Goal: Check status: Check status

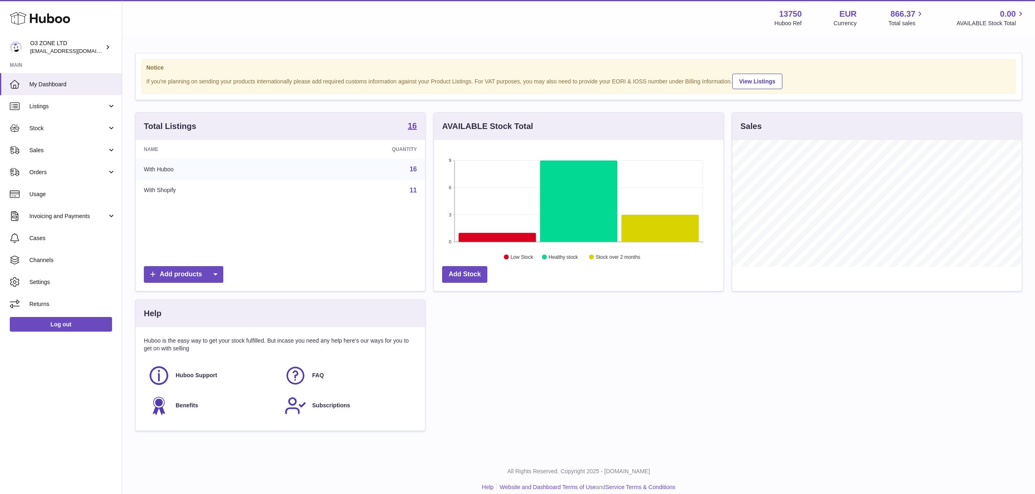
scroll to position [127, 289]
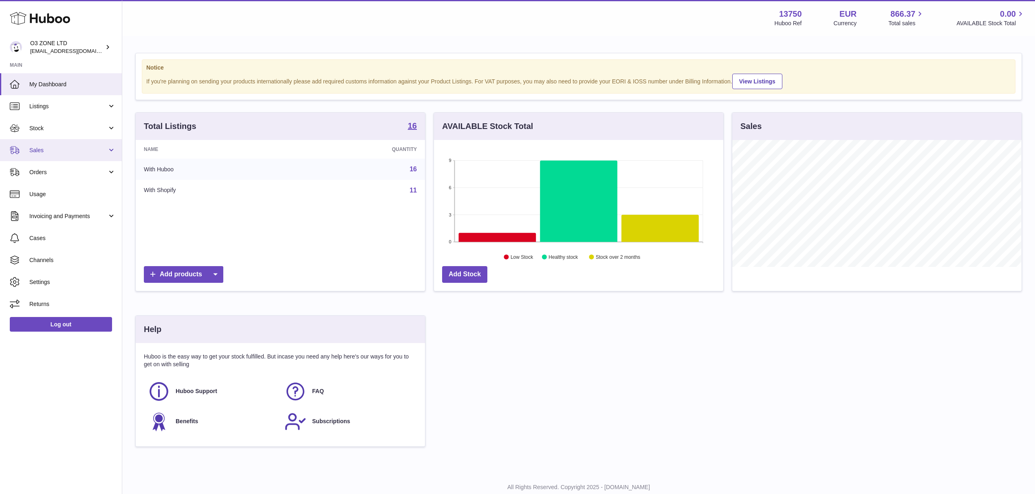
click at [38, 152] on span "Sales" at bounding box center [68, 151] width 78 height 8
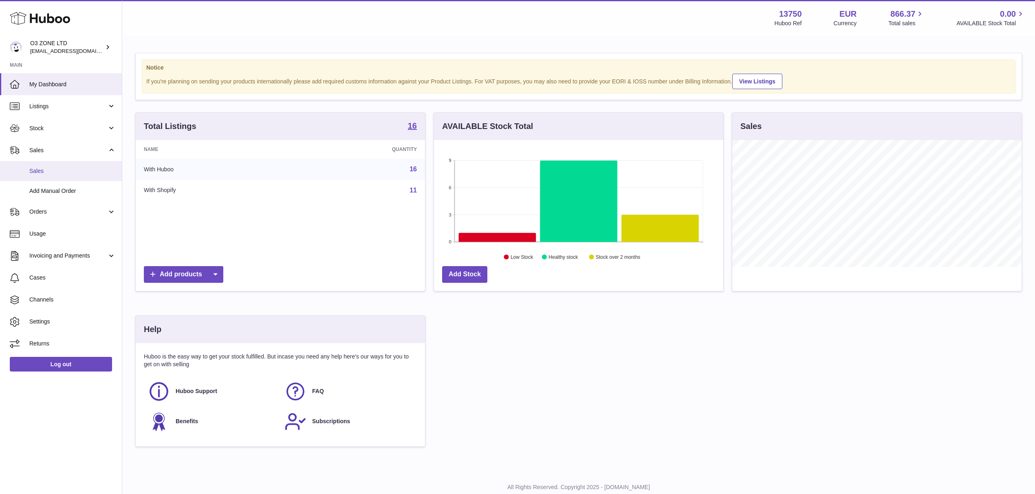
click at [44, 174] on span "Sales" at bounding box center [72, 171] width 86 height 8
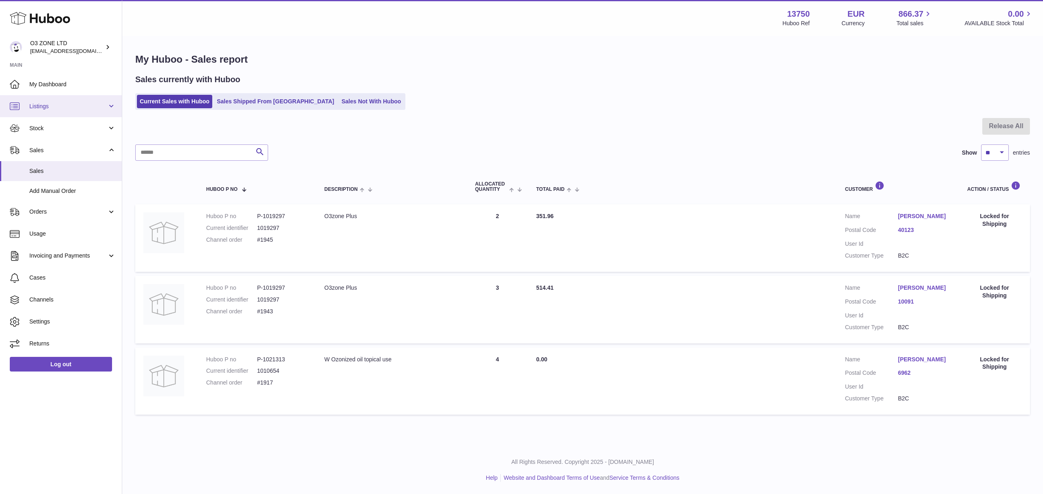
click at [41, 106] on span "Listings" at bounding box center [68, 107] width 78 height 8
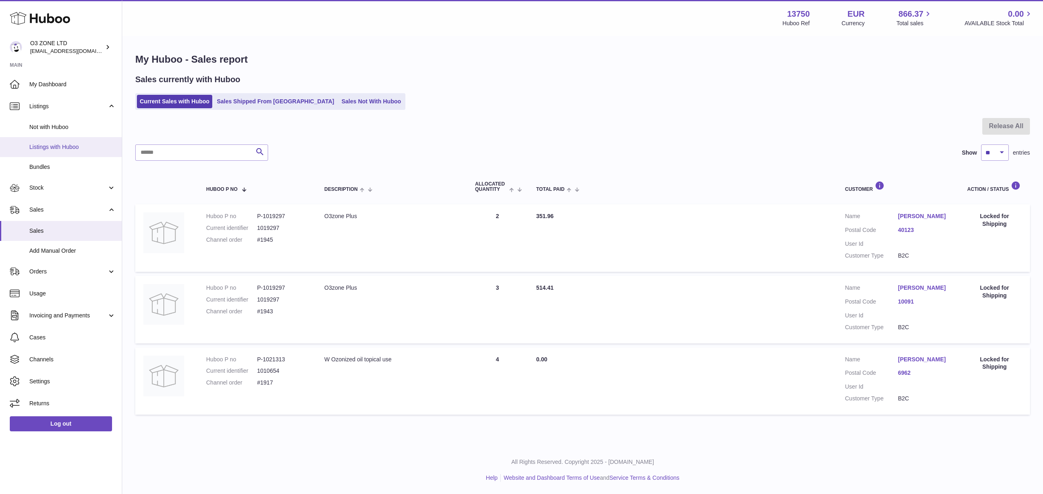
click at [46, 147] on span "Listings with Huboo" at bounding box center [72, 147] width 86 height 8
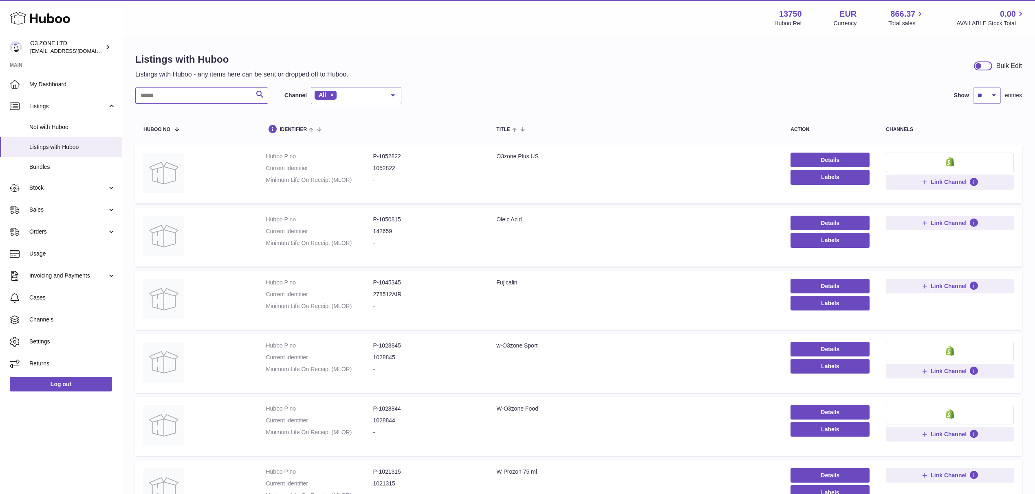
click at [160, 96] on input "text" at bounding box center [201, 96] width 133 height 16
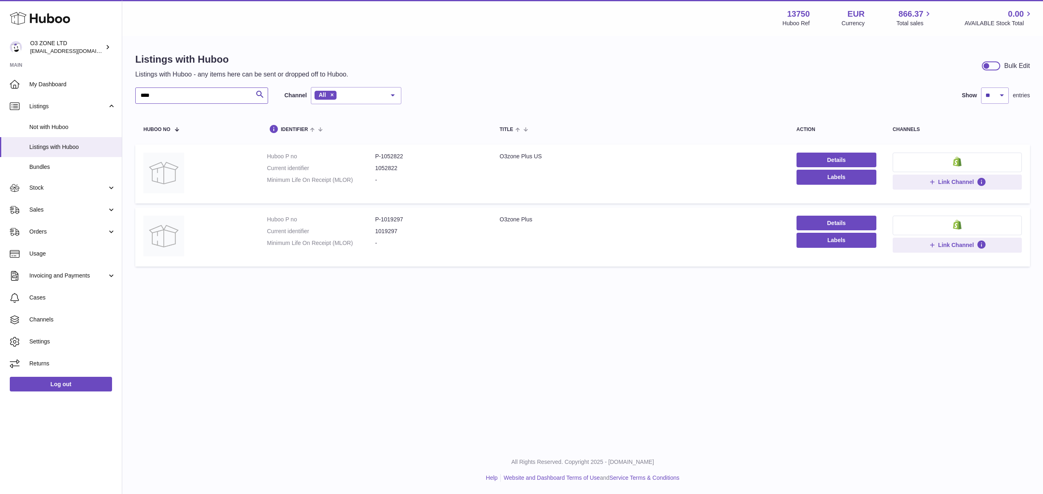
type input "****"
click at [383, 231] on dd "1019297" at bounding box center [429, 232] width 108 height 8
copy dd "1019297"
click at [388, 155] on dd "P-1052822" at bounding box center [429, 157] width 108 height 8
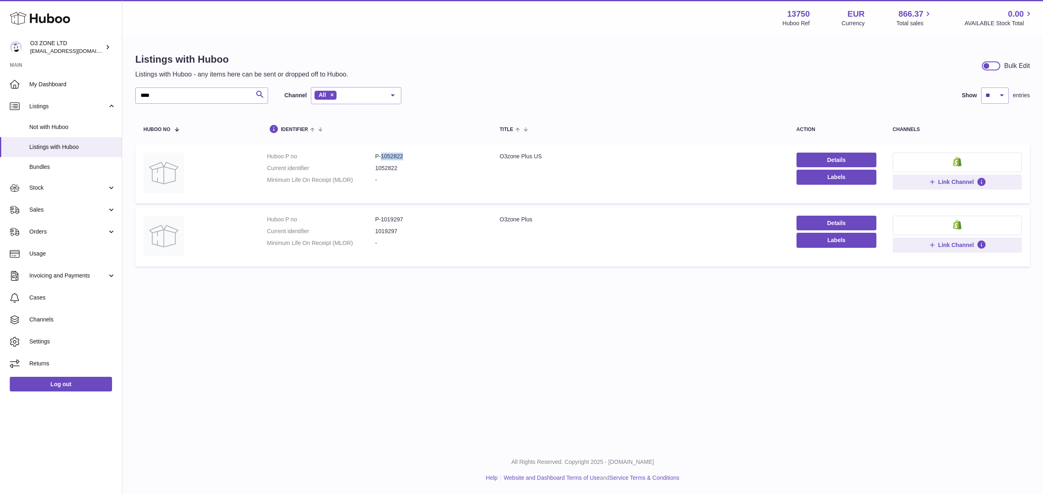
click at [388, 155] on dd "P-1052822" at bounding box center [429, 157] width 108 height 8
copy dd "1052822"
click at [36, 189] on span "Stock" at bounding box center [68, 188] width 78 height 8
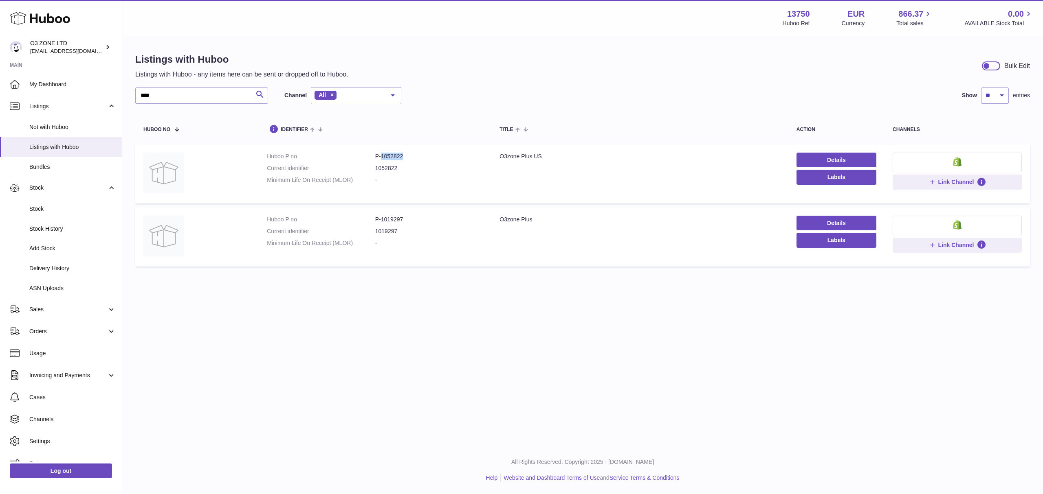
drag, startPoint x: 40, startPoint y: 313, endPoint x: 51, endPoint y: 325, distance: 15.9
click at [40, 312] on span "Sales" at bounding box center [68, 310] width 78 height 8
click at [45, 328] on span "Sales" at bounding box center [72, 331] width 86 height 8
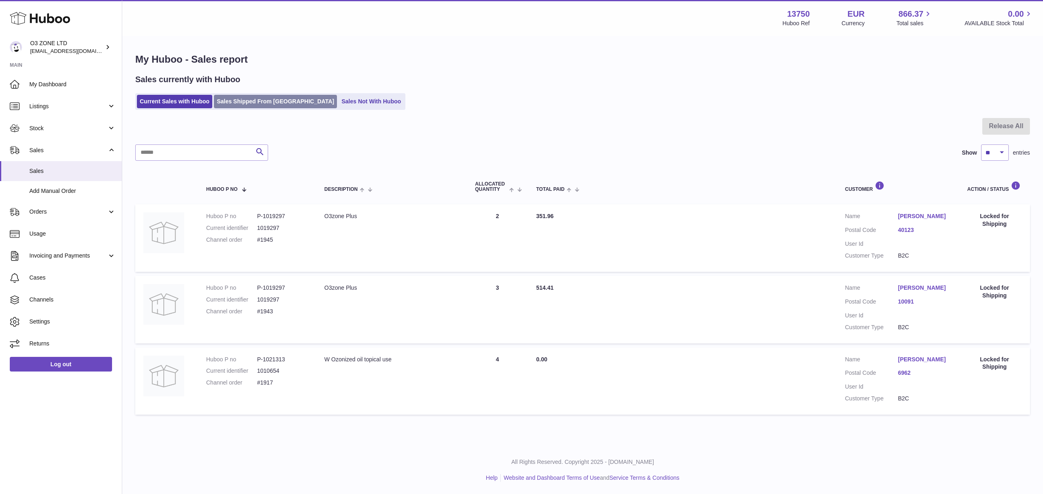
click at [243, 95] on link "Sales Shipped From [GEOGRAPHIC_DATA]" at bounding box center [275, 101] width 123 height 13
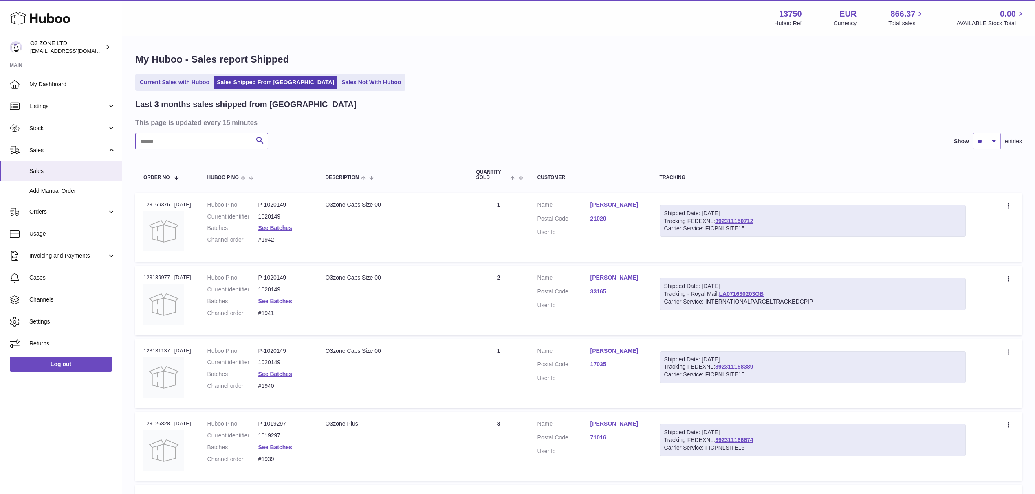
click at [162, 143] on input "text" at bounding box center [201, 141] width 133 height 16
paste input "*******"
type input "*******"
click at [984, 143] on select "** ** **" at bounding box center [987, 141] width 28 height 16
select select "**"
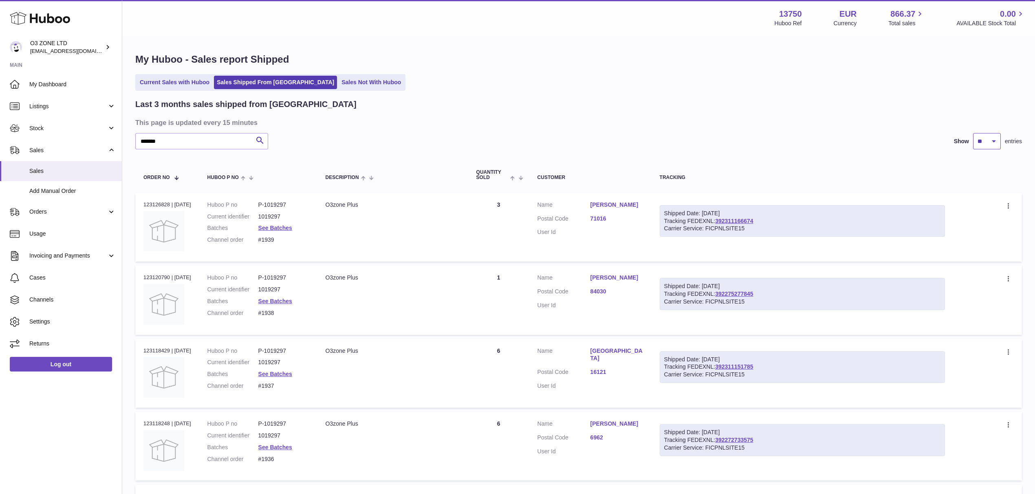
click at [973, 133] on select "** ** **" at bounding box center [987, 141] width 28 height 16
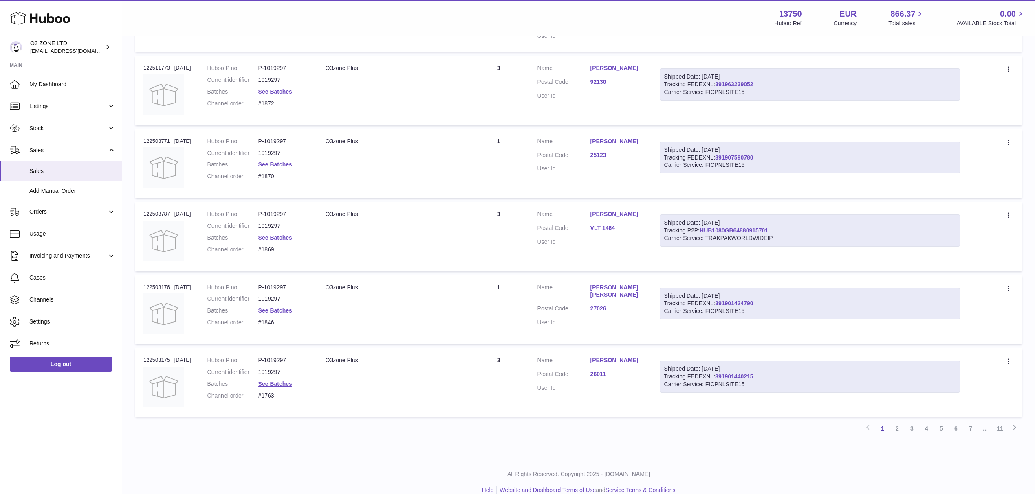
scroll to position [3437, 0]
click at [898, 420] on link "2" at bounding box center [897, 427] width 15 height 15
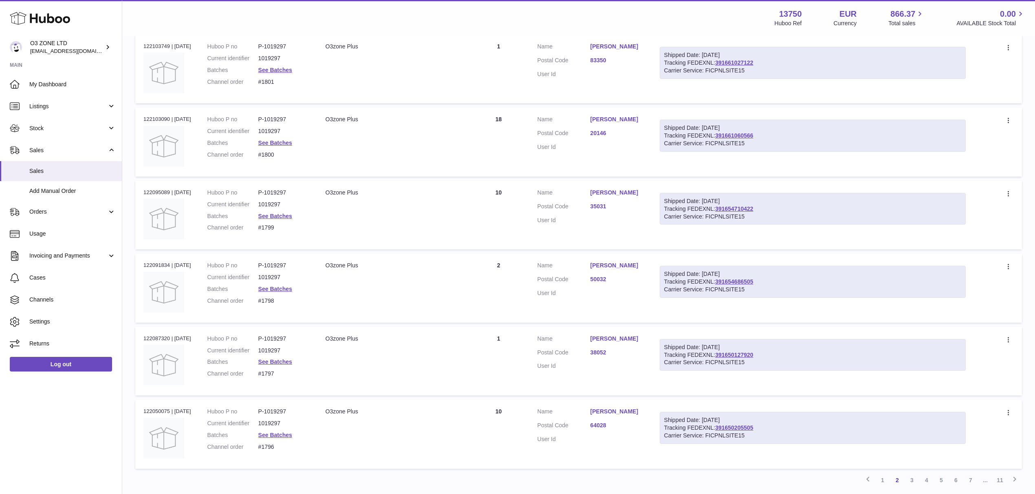
scroll to position [3437, 0]
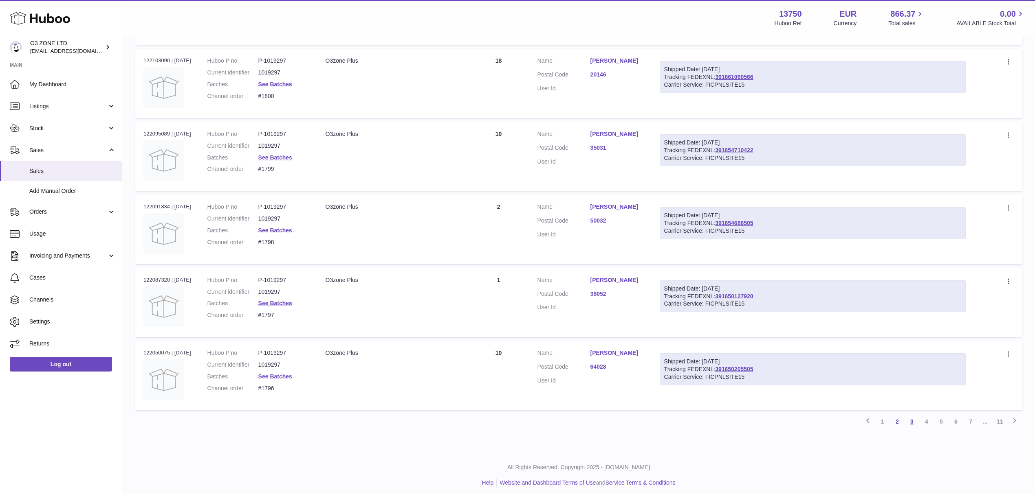
click at [916, 420] on link "3" at bounding box center [911, 422] width 15 height 15
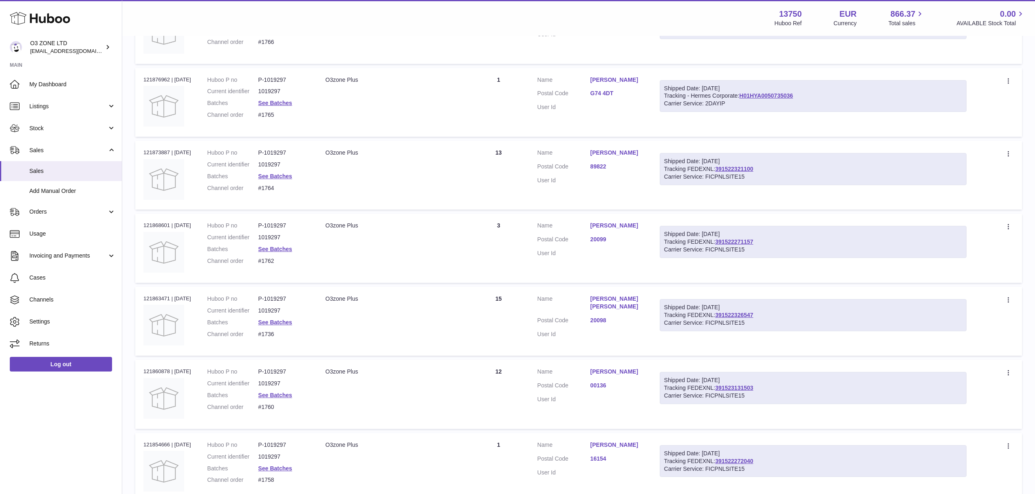
scroll to position [1775, 0]
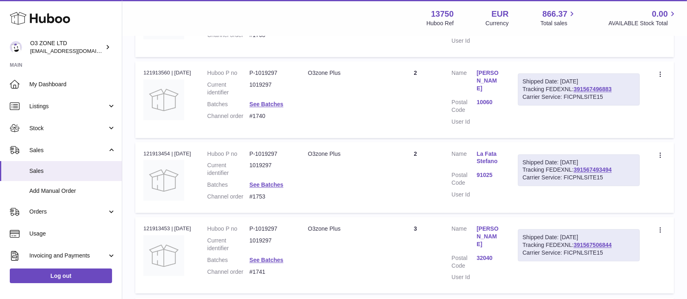
click at [270, 77] on dd "P-1019297" at bounding box center [270, 73] width 42 height 8
copy dd "1019297"
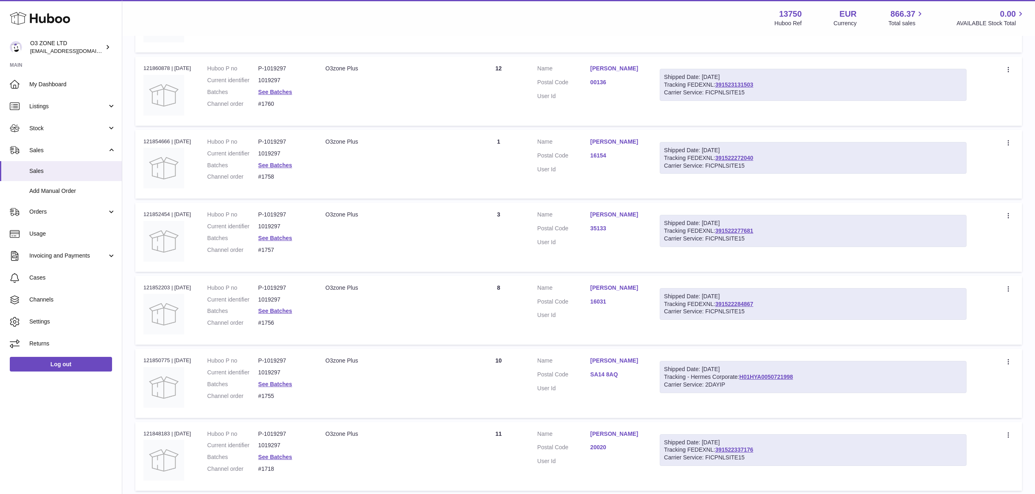
scroll to position [2263, 0]
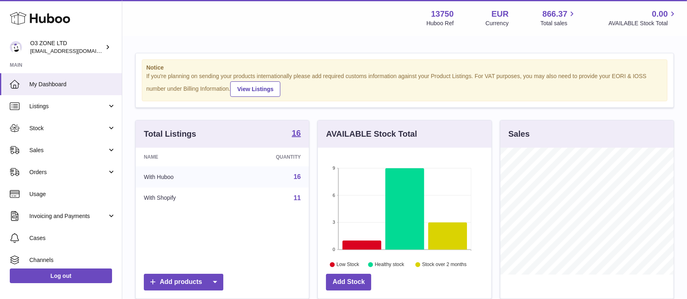
scroll to position [127, 173]
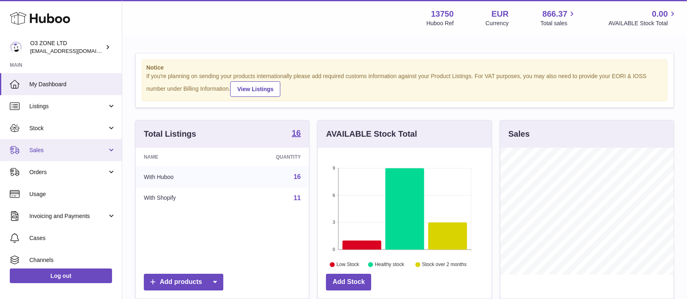
click at [52, 149] on span "Sales" at bounding box center [68, 151] width 78 height 8
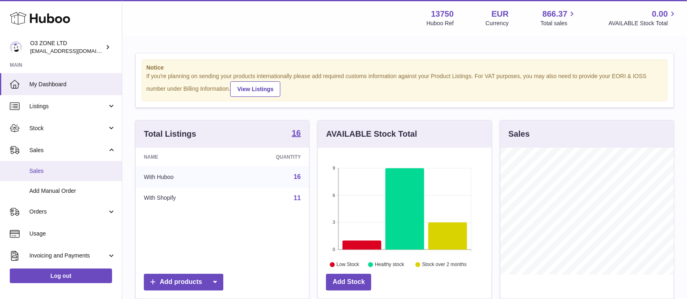
click at [49, 169] on span "Sales" at bounding box center [72, 171] width 86 height 8
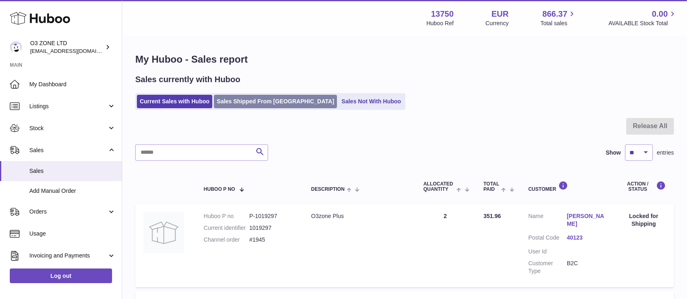
click at [241, 97] on link "Sales Shipped From Huboo" at bounding box center [275, 101] width 123 height 13
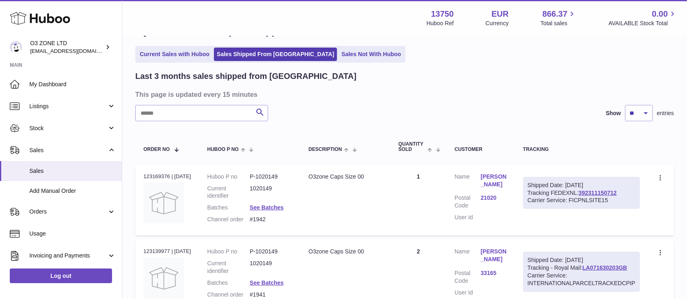
scroll to position [29, 0]
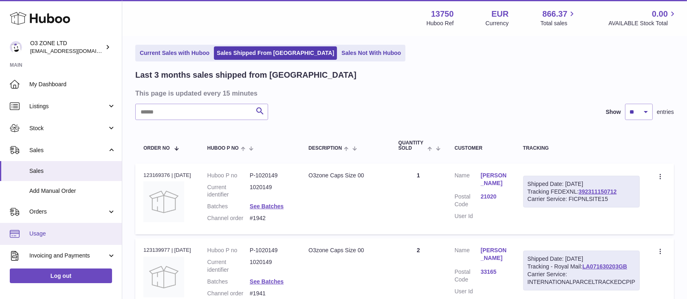
click at [39, 235] on span "Usage" at bounding box center [72, 234] width 86 height 8
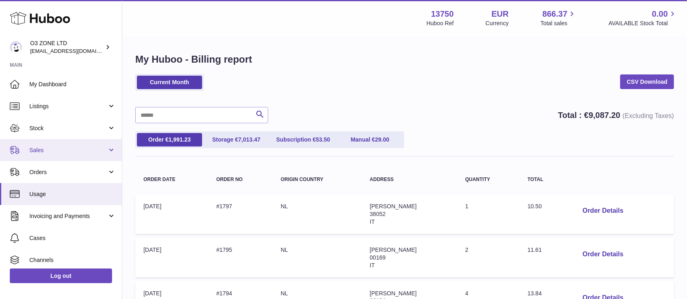
click at [29, 154] on span "Sales" at bounding box center [68, 151] width 78 height 8
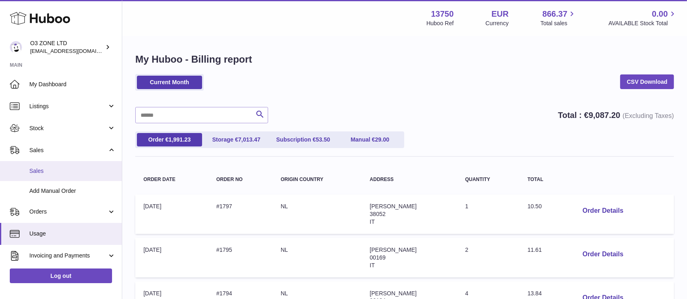
click at [45, 170] on span "Sales" at bounding box center [72, 171] width 86 height 8
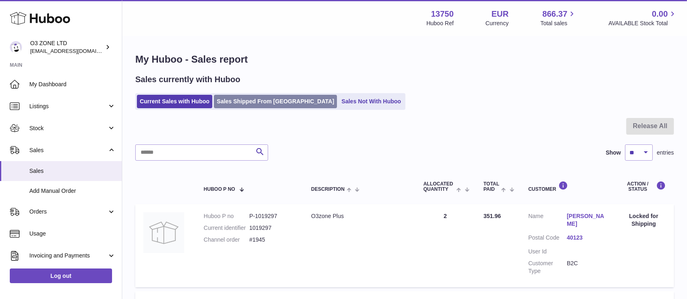
click at [263, 101] on link "Sales Shipped From [GEOGRAPHIC_DATA]" at bounding box center [275, 101] width 123 height 13
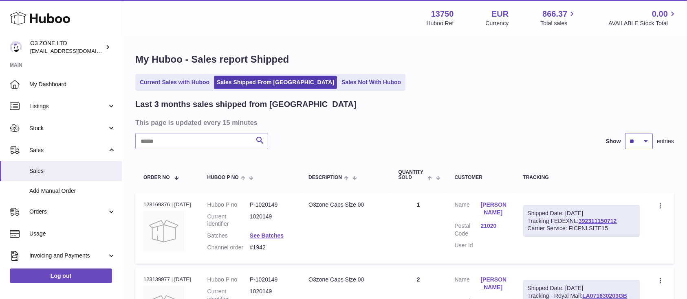
click at [649, 138] on select "** ** **" at bounding box center [639, 141] width 28 height 16
select select "**"
click at [625, 133] on select "** ** **" at bounding box center [639, 141] width 28 height 16
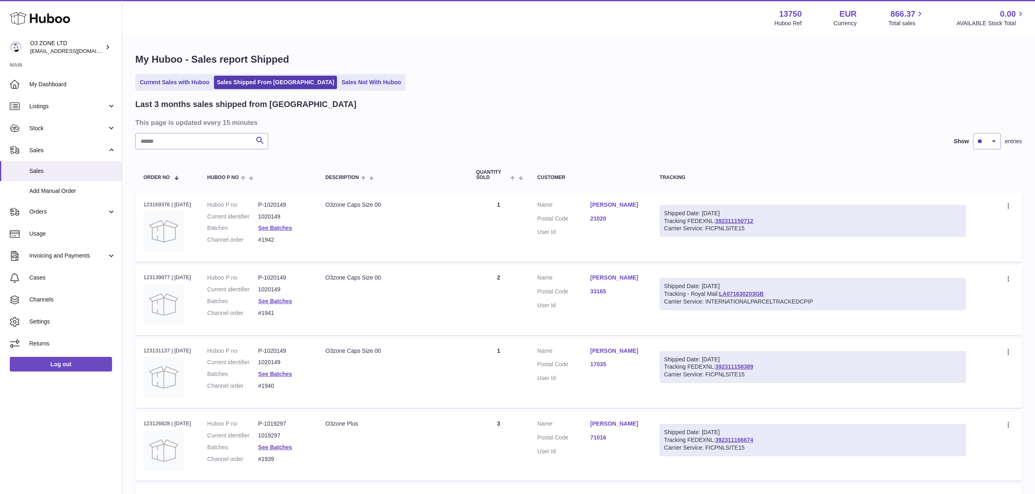
click at [463, 100] on div "Last 3 months sales shipped from Huboo" at bounding box center [578, 104] width 886 height 11
drag, startPoint x: 826, startPoint y: 108, endPoint x: 831, endPoint y: 136, distance: 29.0
click at [686, 103] on div "Last 3 months sales shipped from Huboo" at bounding box center [578, 104] width 886 height 11
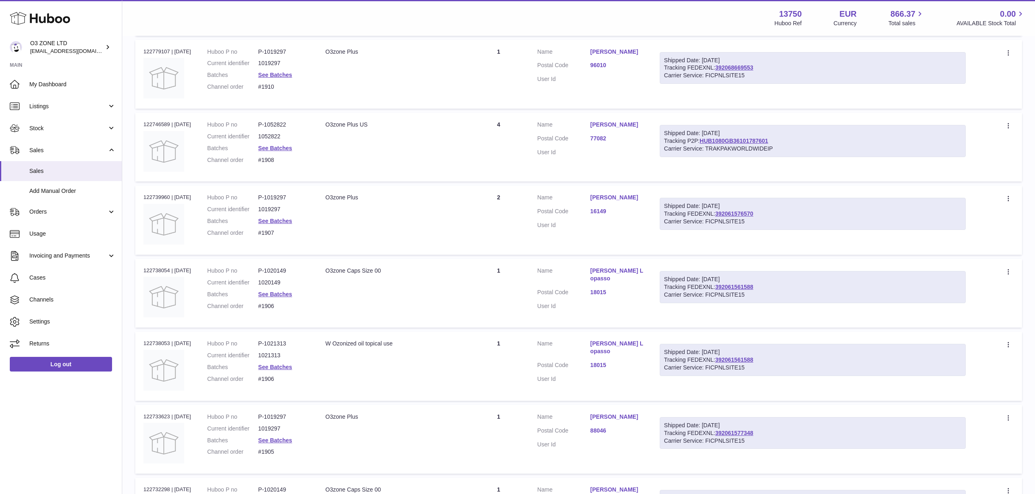
scroll to position [3437, 0]
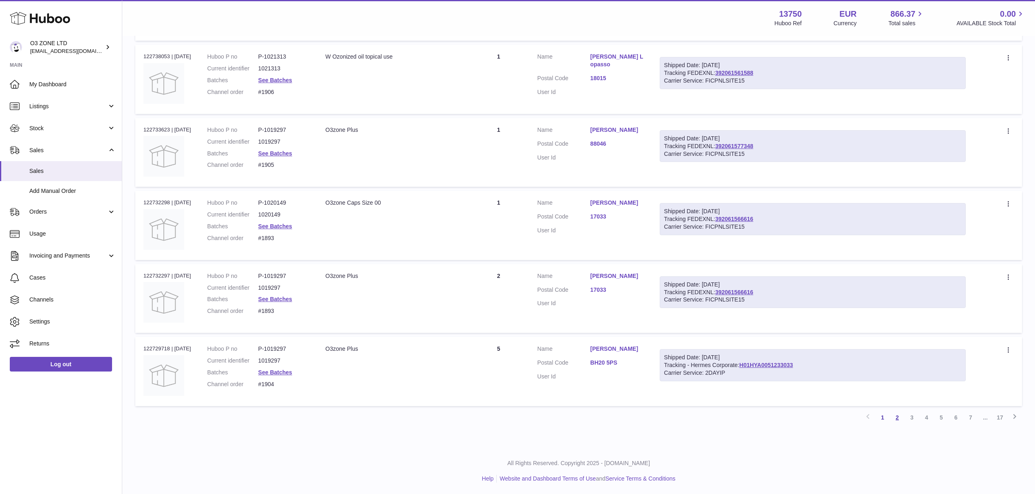
click at [686, 299] on link "2" at bounding box center [897, 418] width 15 height 15
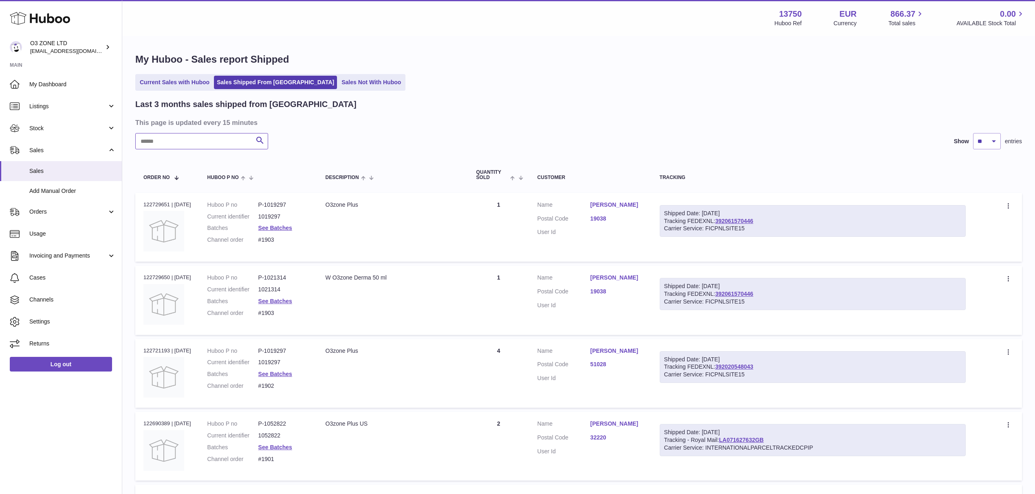
click at [157, 143] on input "text" at bounding box center [201, 141] width 133 height 16
paste input "*******"
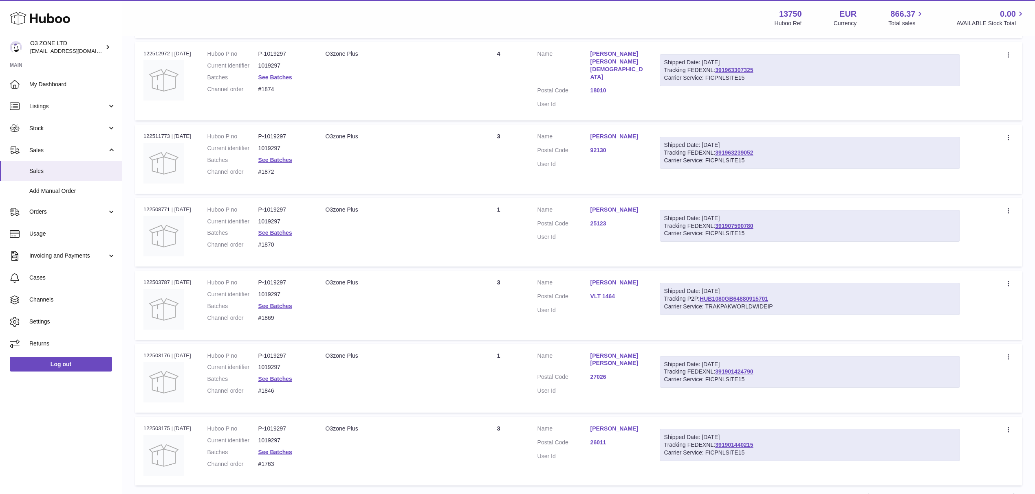
scroll to position [3437, 0]
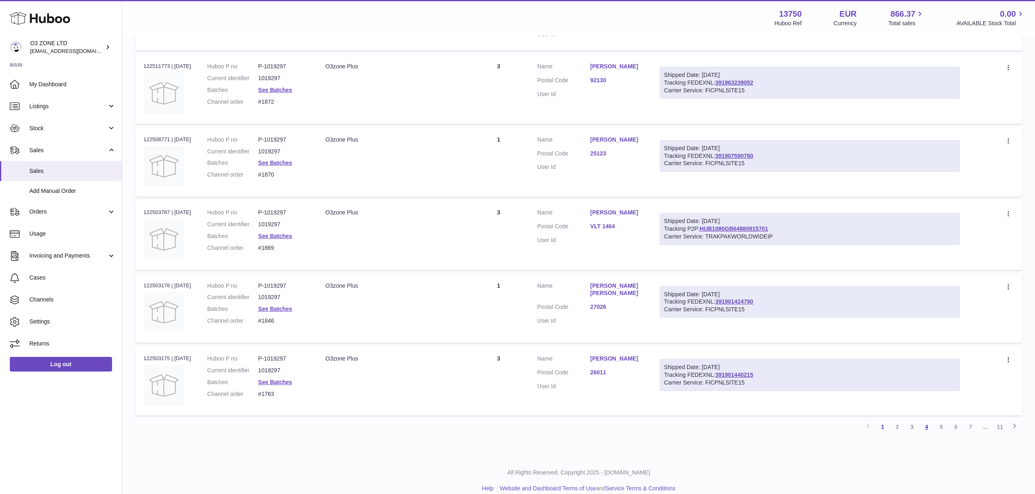
type input "*******"
click at [686, 299] on link "4" at bounding box center [926, 427] width 15 height 15
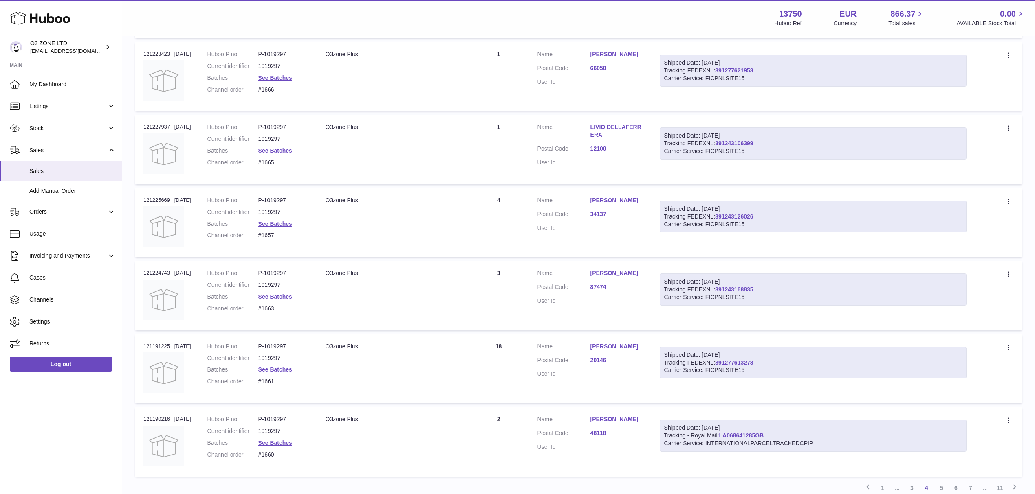
scroll to position [3437, 0]
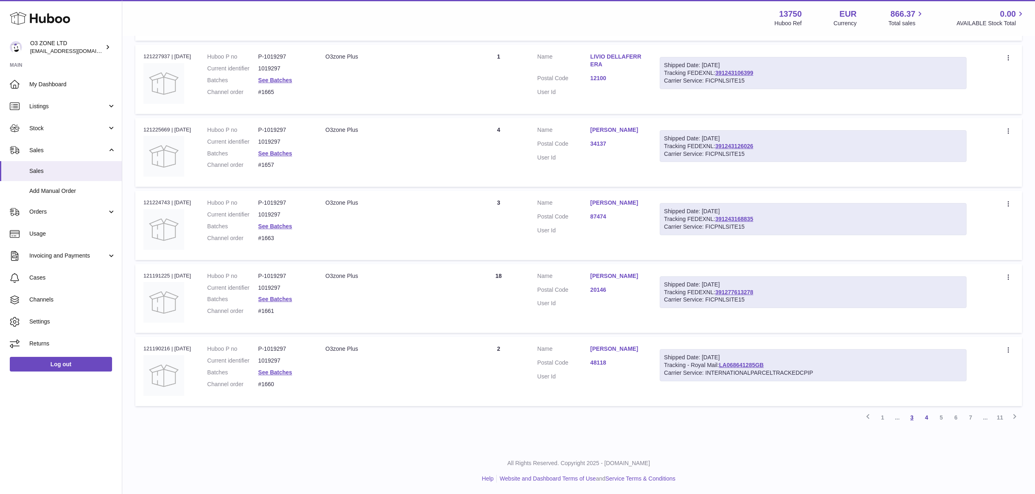
click at [686, 299] on link "3" at bounding box center [911, 418] width 15 height 15
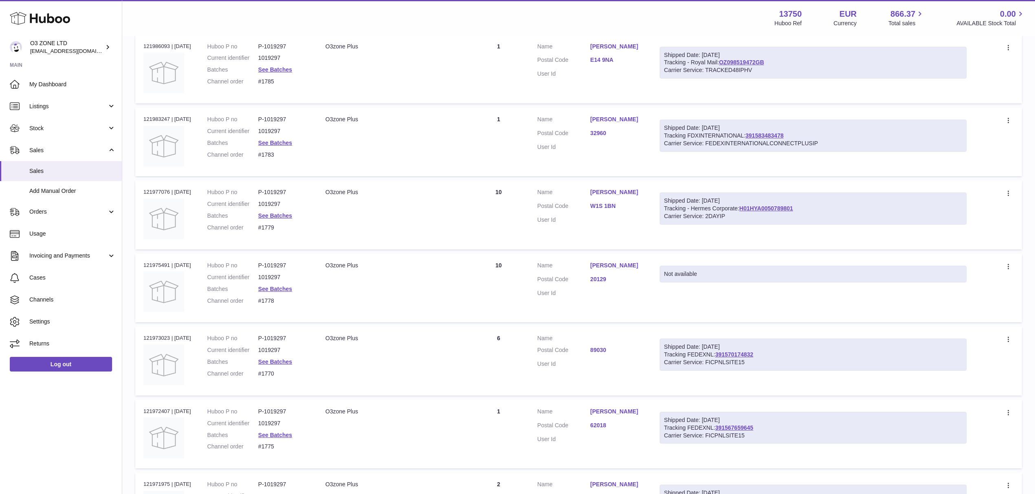
scroll to position [797, 0]
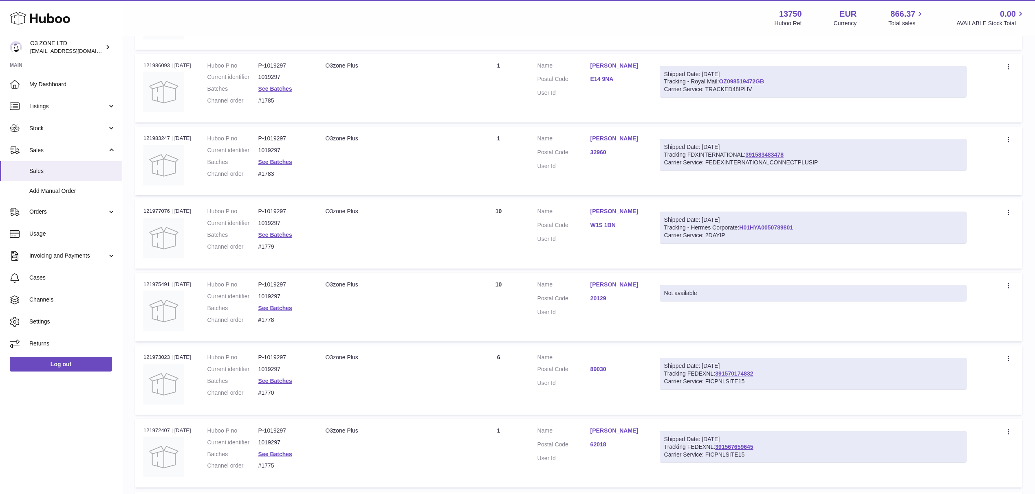
click at [686, 225] on link "H01HYA0050789801" at bounding box center [766, 227] width 54 height 7
drag, startPoint x: 630, startPoint y: 220, endPoint x: 592, endPoint y: 222, distance: 37.9
click at [592, 222] on dl "Customer Name Mukil Menon Postal Code W1S 1BN User Id" at bounding box center [590, 228] width 106 height 40
copy dl "W1S 1BN"
click at [588, 255] on td "Customer Name Mukil Menon Postal Code W1S 1BN User Id" at bounding box center [590, 234] width 122 height 69
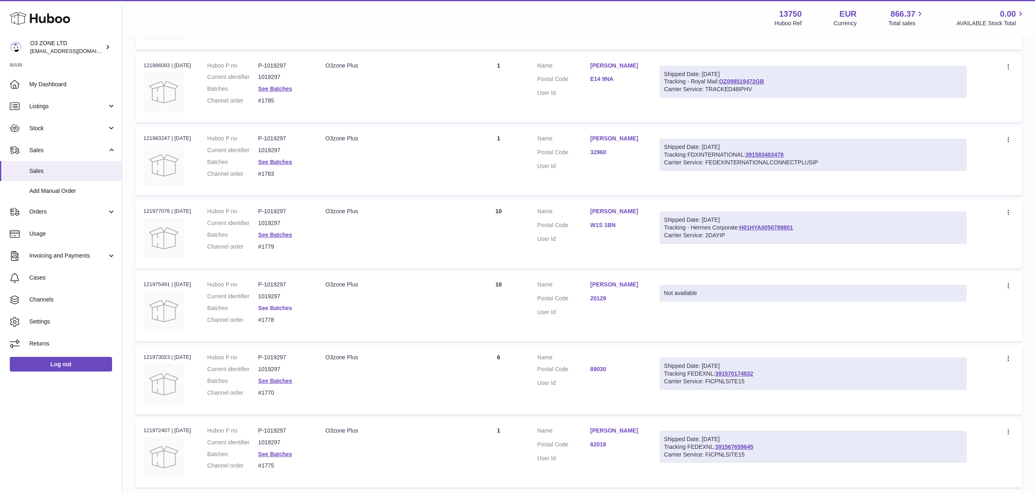
click at [292, 299] on link "See Batches" at bounding box center [275, 308] width 34 height 7
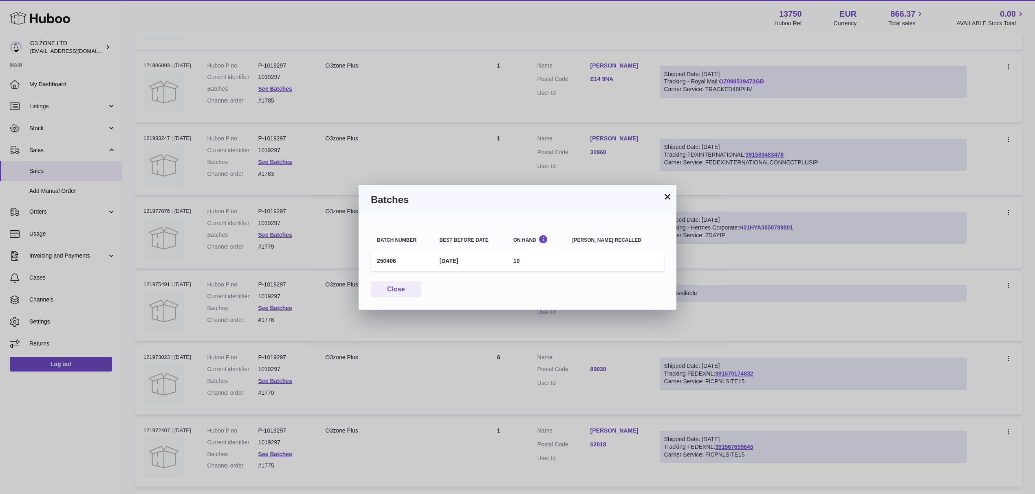
click at [455, 299] on div "× Batches Batch number Best before date On Hand Batch recalled 250406 30th Jun …" at bounding box center [517, 247] width 1035 height 494
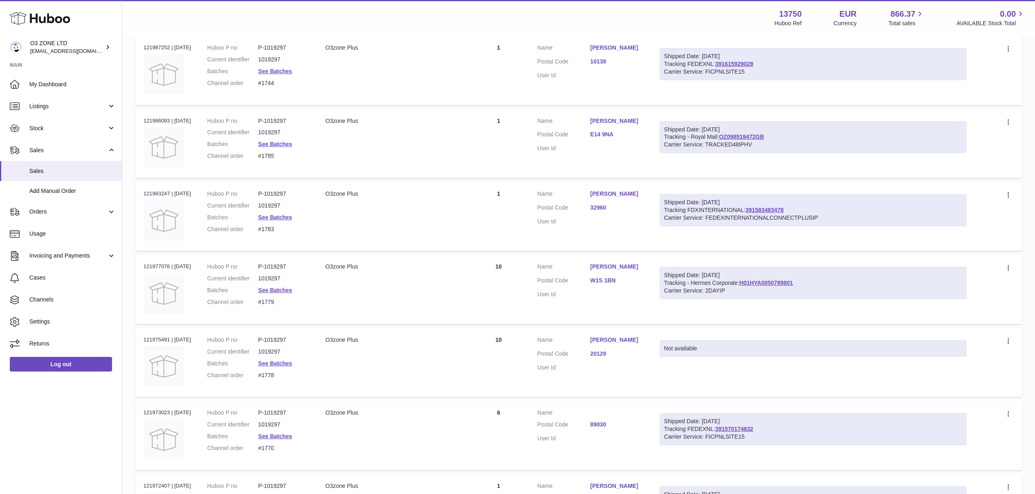
scroll to position [743, 0]
click at [153, 299] on div "Order no 121975491 | 30th Jul" at bounding box center [167, 338] width 48 height 7
copy div "121975491"
click at [276, 299] on dd "#1778" at bounding box center [283, 375] width 51 height 8
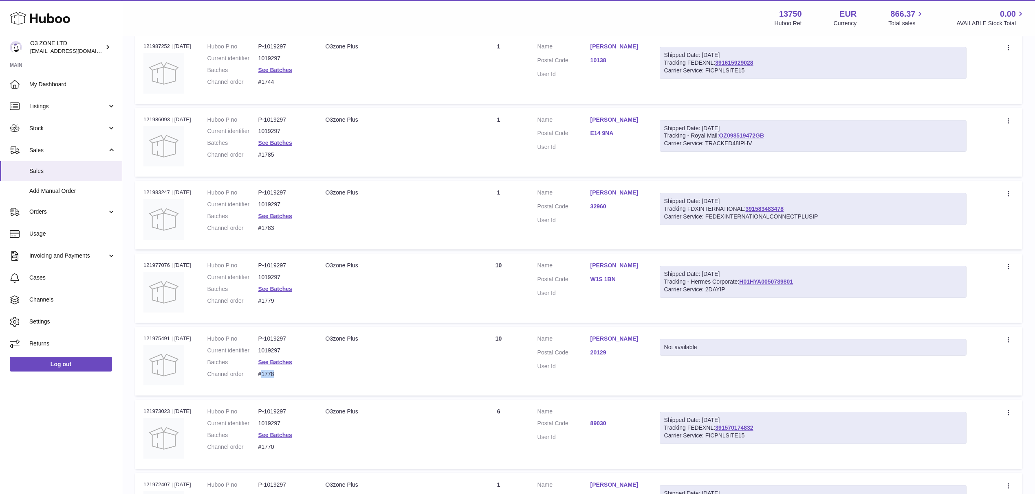
click at [276, 299] on dd "#1778" at bounding box center [283, 375] width 51 height 8
copy tr "#1778 Description"
click at [155, 299] on div "Order no 121975491 | 30th Jul" at bounding box center [167, 338] width 48 height 7
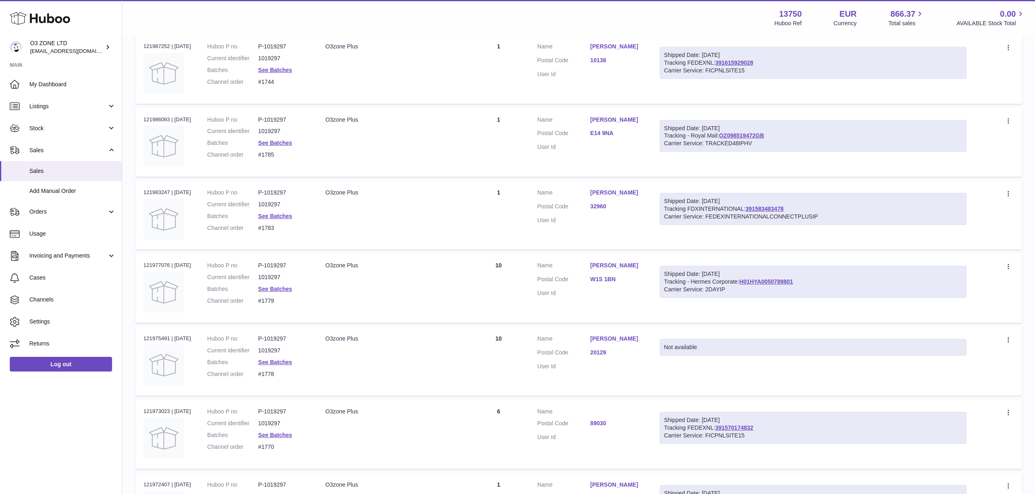
copy div "121975491"
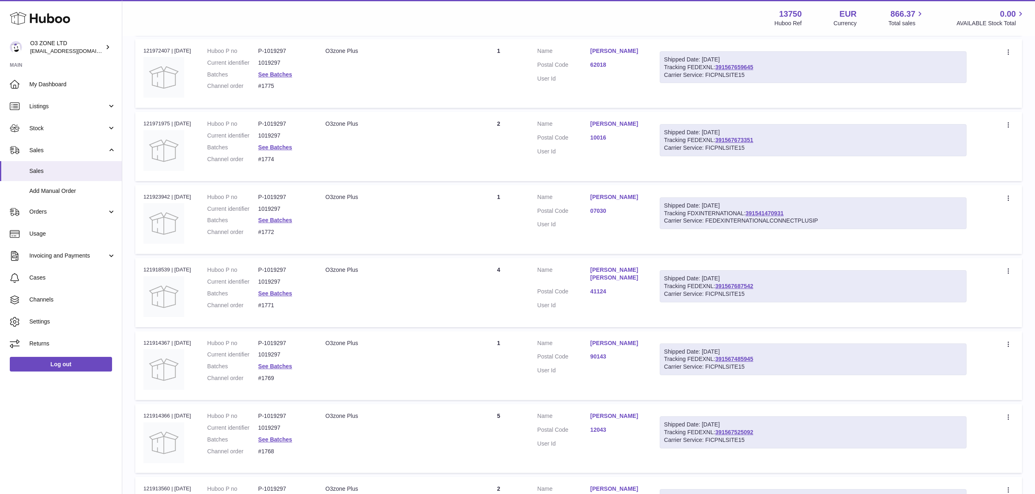
scroll to position [1232, 0]
